Goal: Information Seeking & Learning: Check status

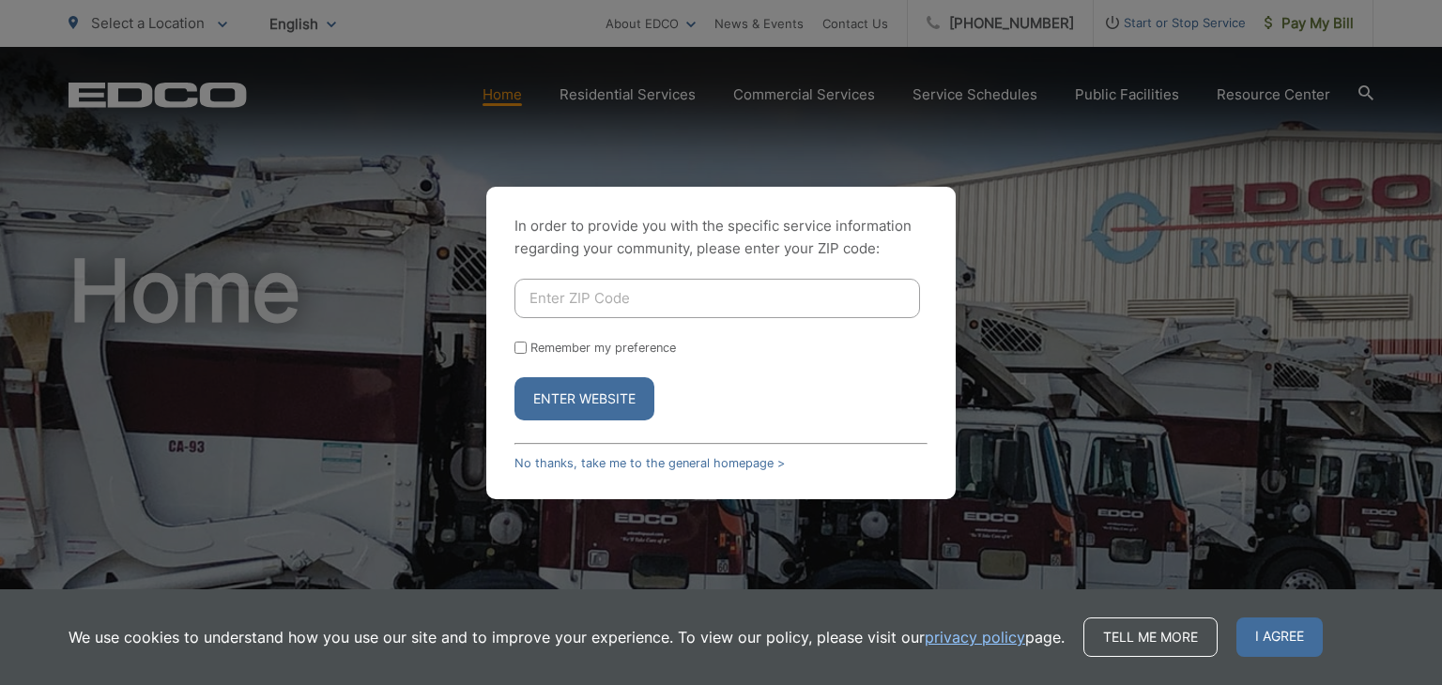
click at [582, 301] on input "Enter ZIP Code" at bounding box center [716, 298] width 405 height 39
type input "92026"
click at [584, 399] on button "Enter Website" at bounding box center [584, 398] width 140 height 43
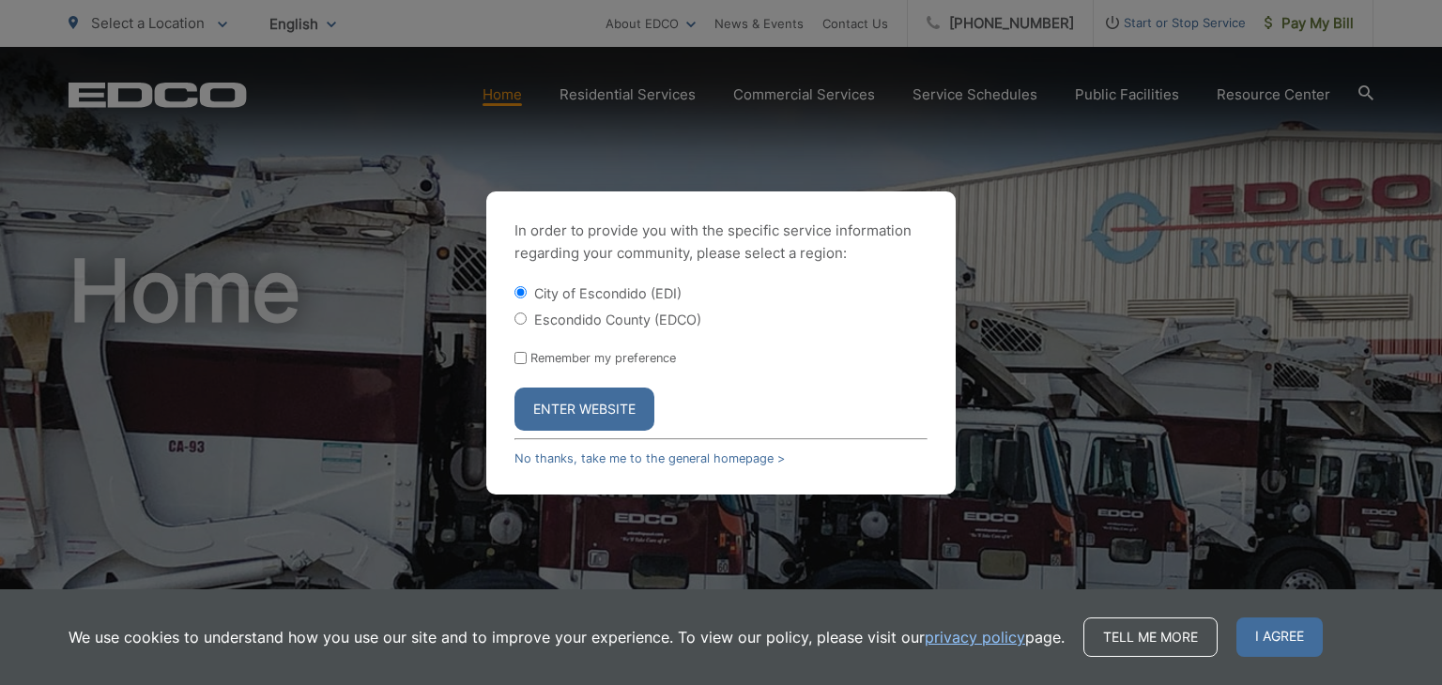
click at [525, 323] on input "Escondido County (EDCO)" at bounding box center [520, 319] width 12 height 12
radio input "true"
click at [571, 409] on button "Enter Website" at bounding box center [584, 409] width 140 height 43
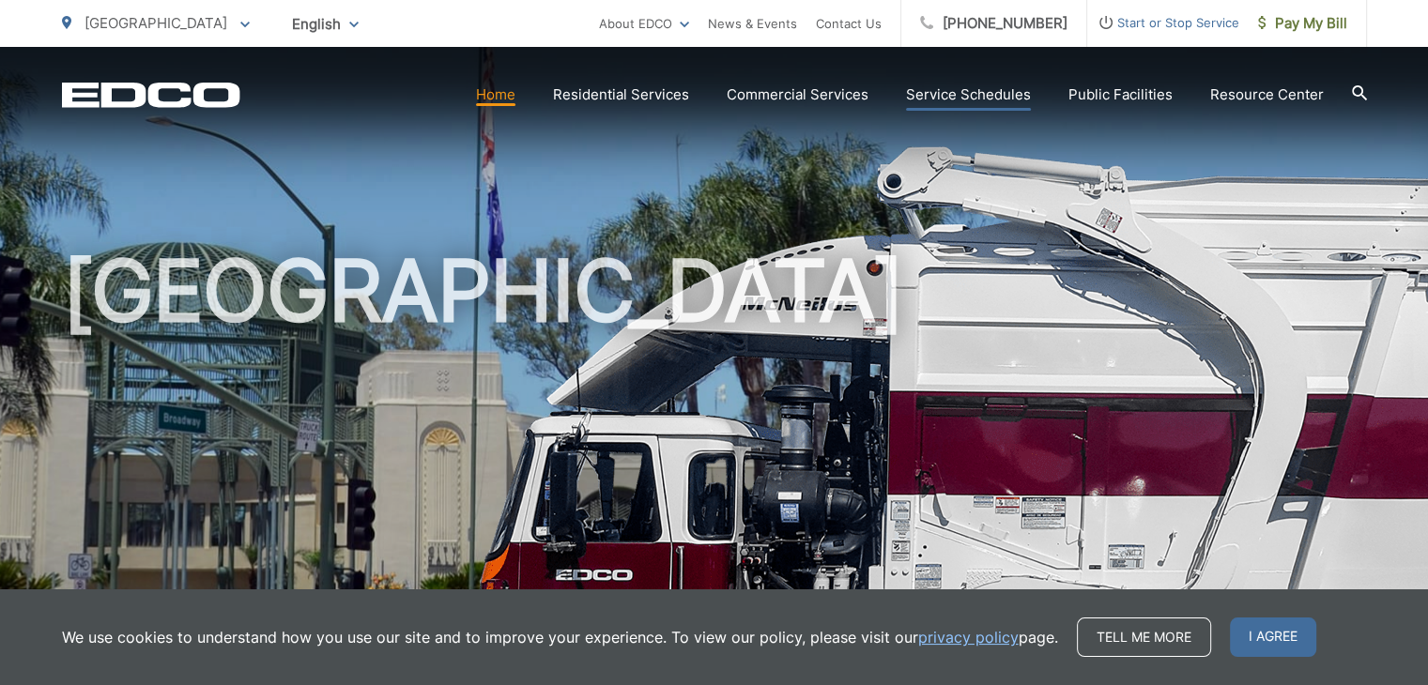
click at [988, 87] on link "Service Schedules" at bounding box center [968, 95] width 125 height 23
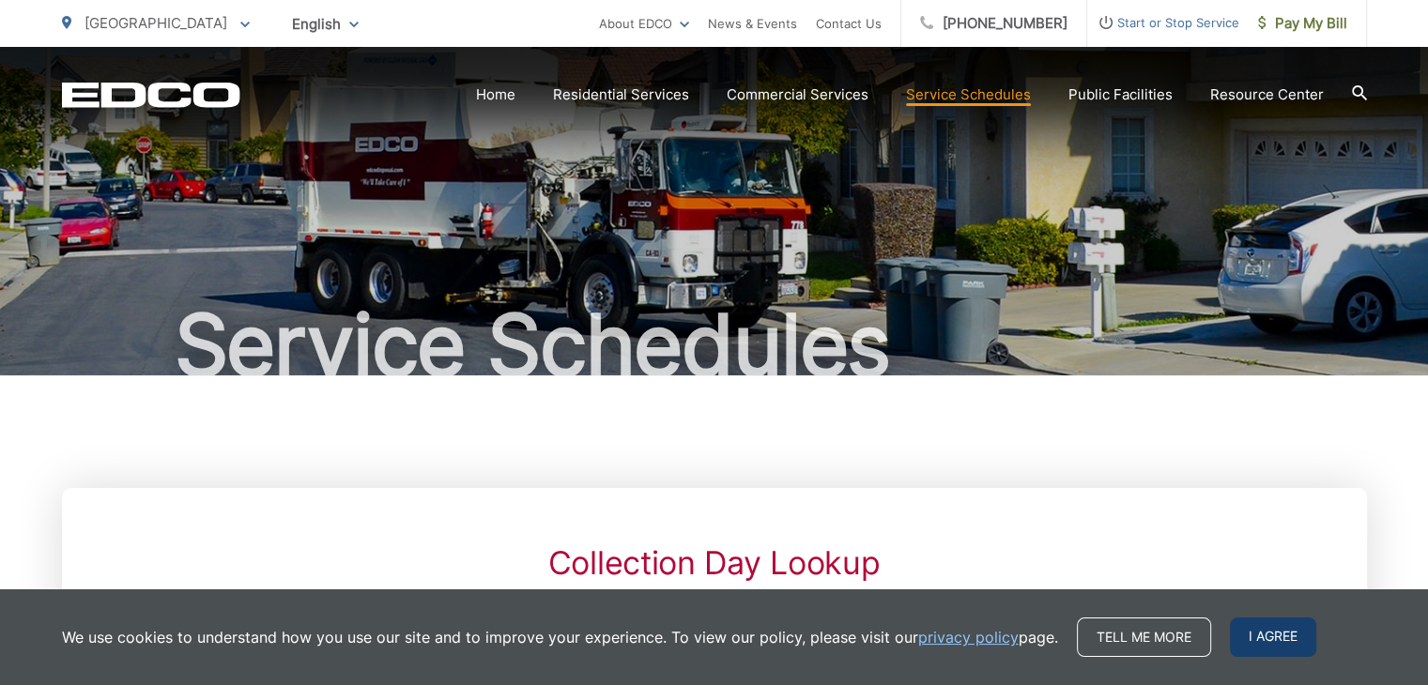
click at [1277, 632] on span "I agree" at bounding box center [1272, 637] width 86 height 39
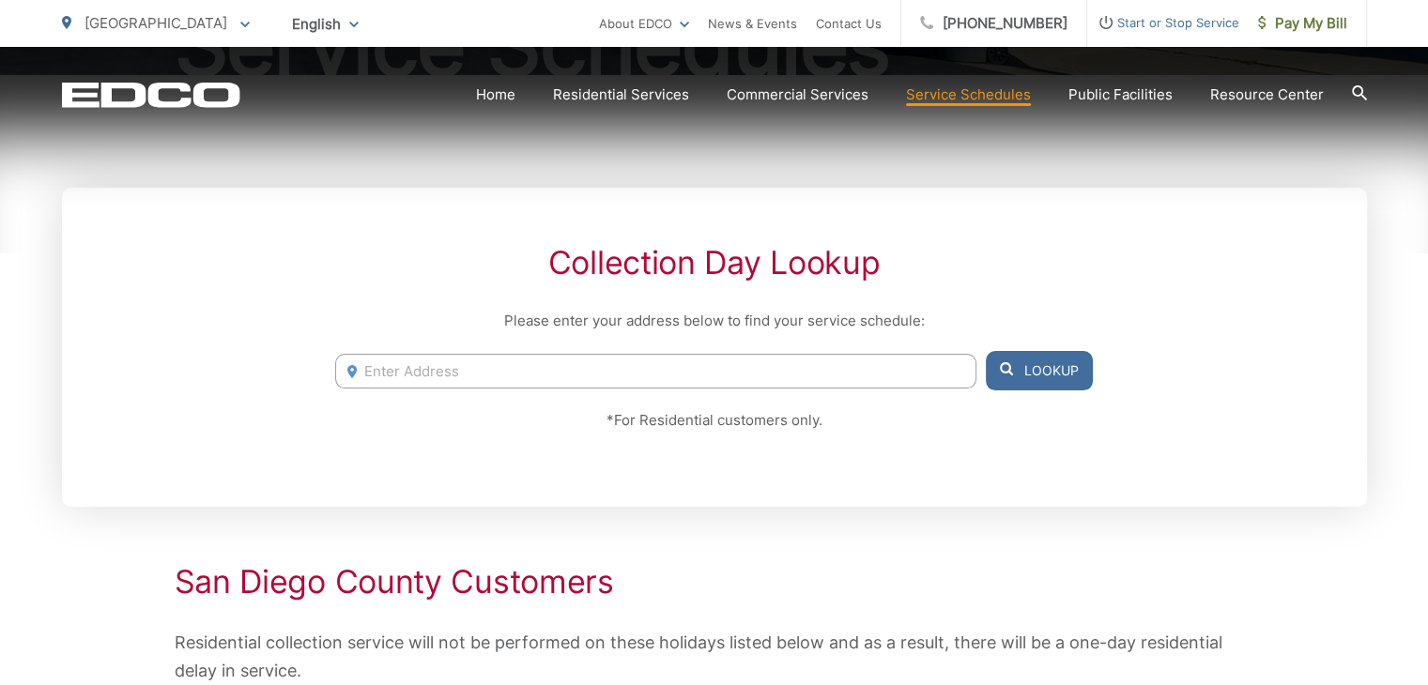
scroll to position [338, 0]
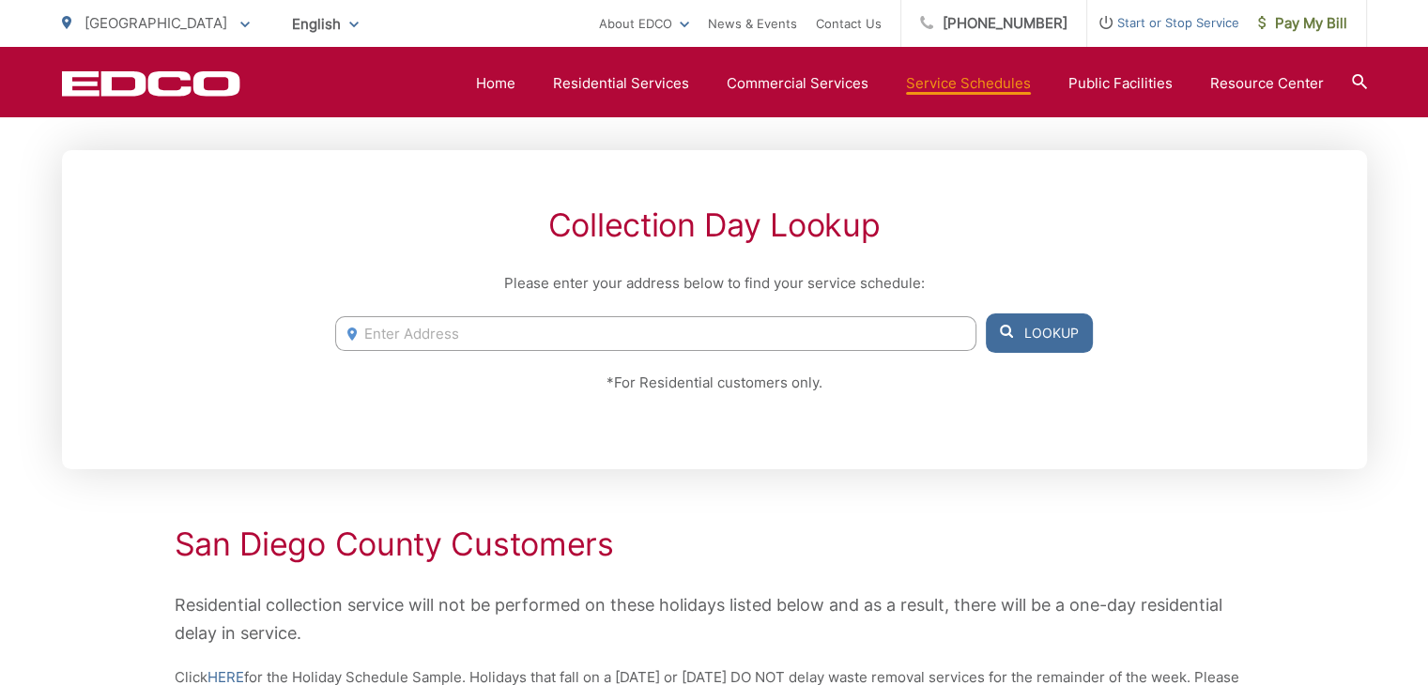
click at [401, 328] on input "Enter Address" at bounding box center [655, 333] width 640 height 35
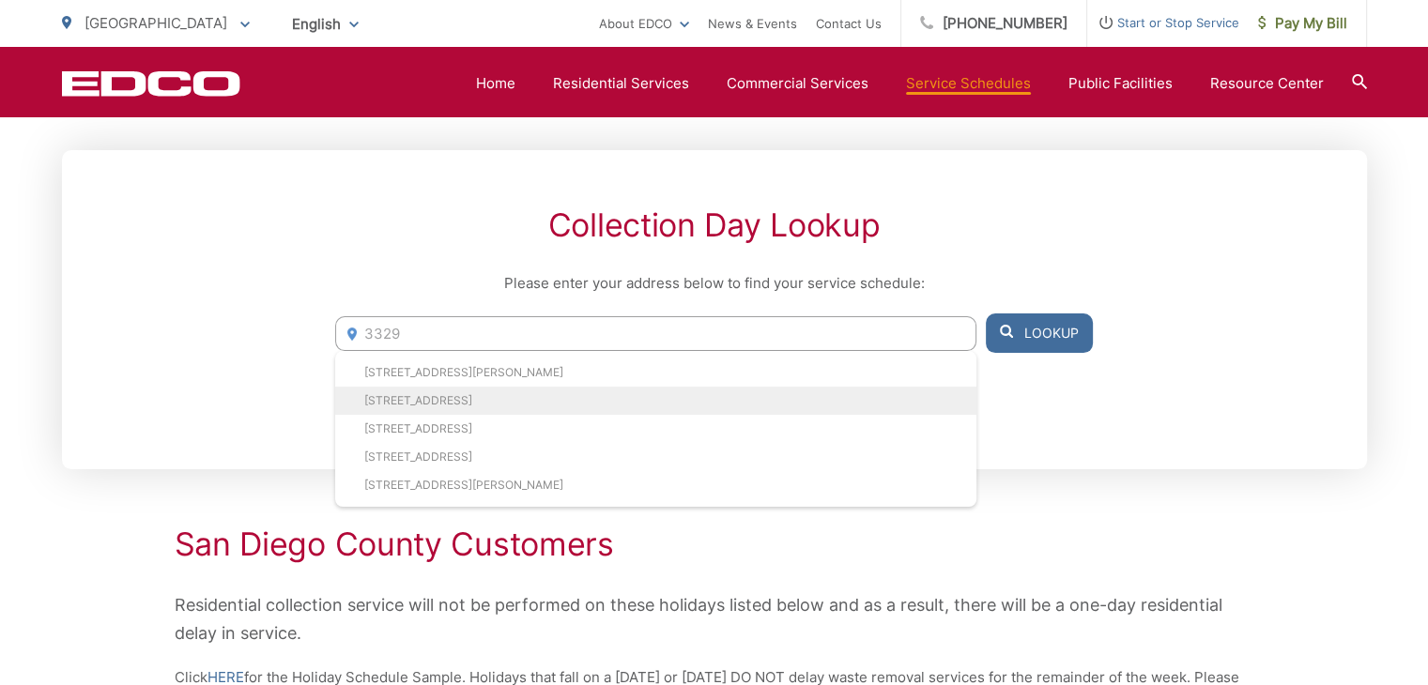
click at [437, 398] on li "[STREET_ADDRESS]" at bounding box center [655, 401] width 640 height 28
type input "[STREET_ADDRESS]"
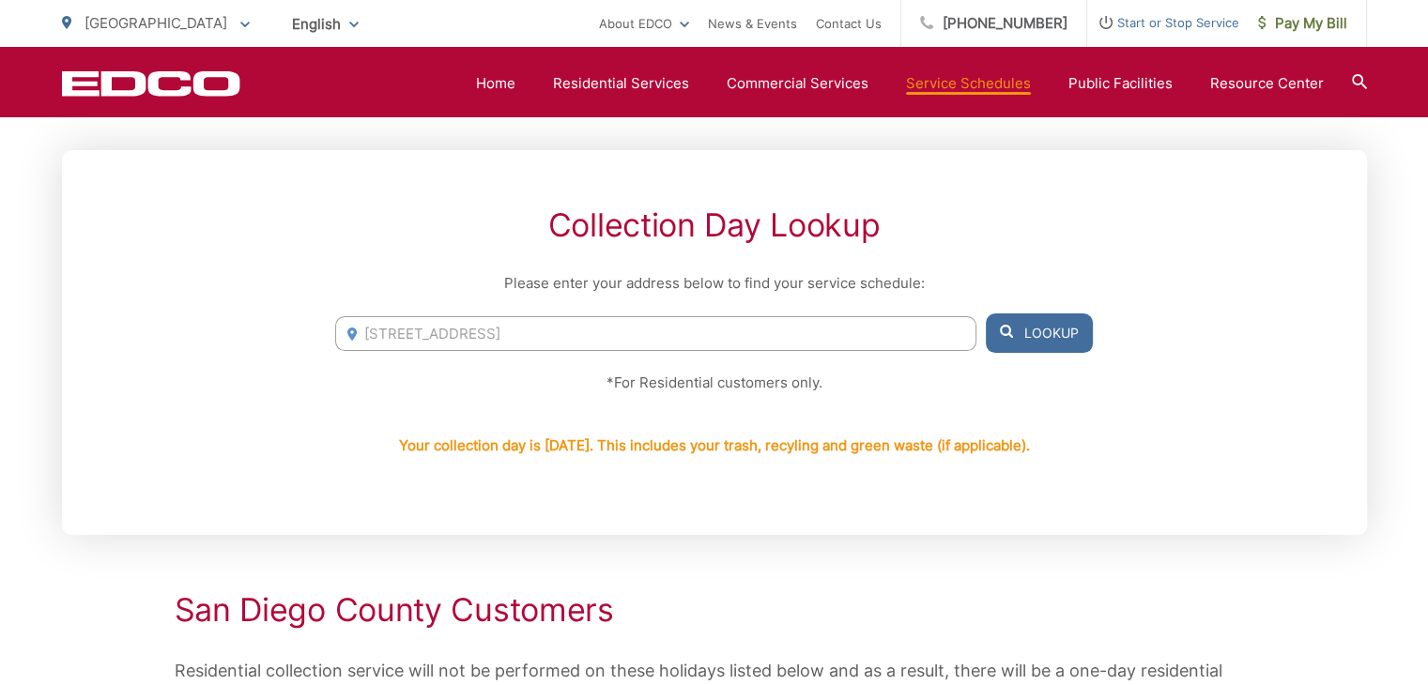
click at [1025, 333] on button "Lookup" at bounding box center [1038, 332] width 107 height 39
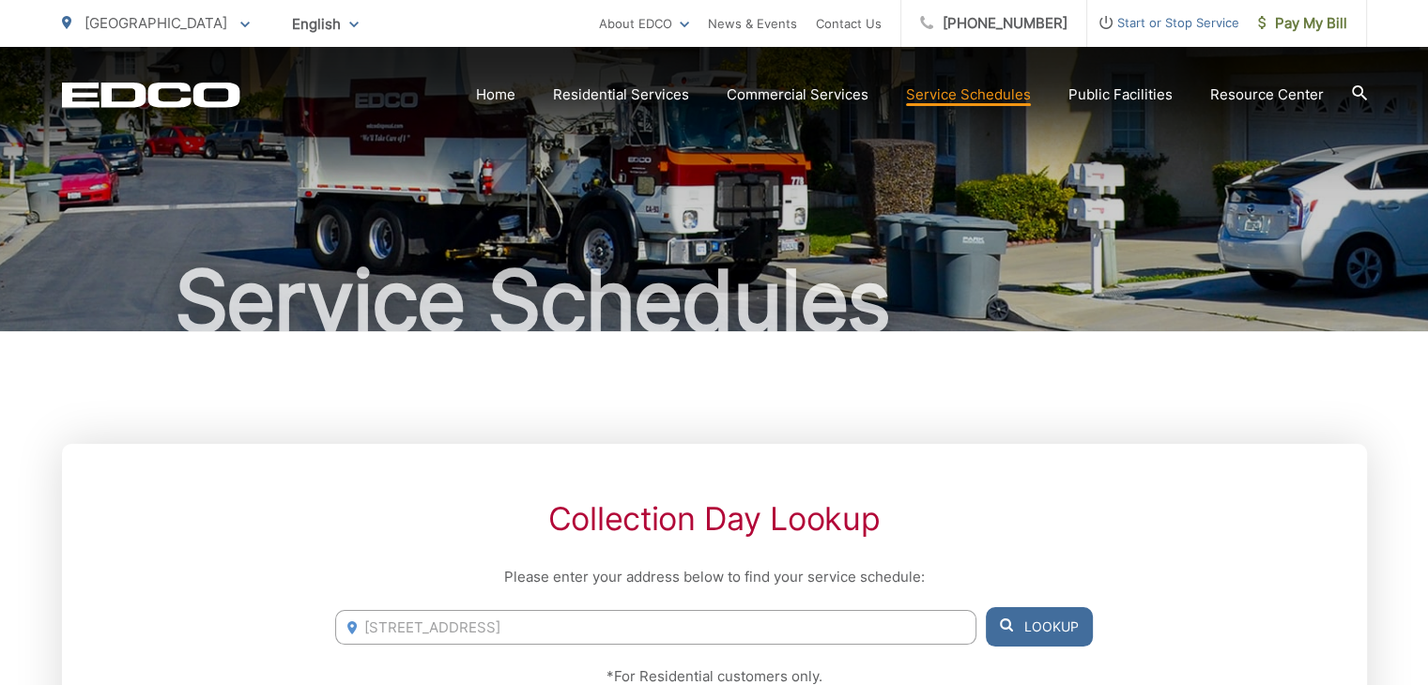
scroll to position [0, 0]
